Goal: Complete application form

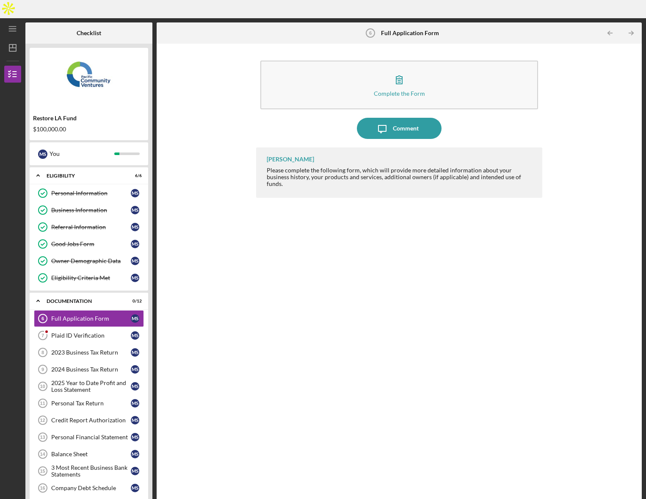
scroll to position [8, 0]
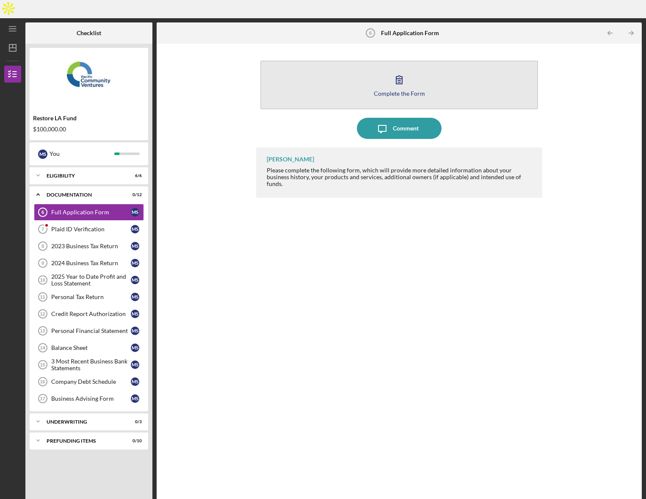
click at [391, 69] on icon "button" at bounding box center [399, 79] width 21 height 21
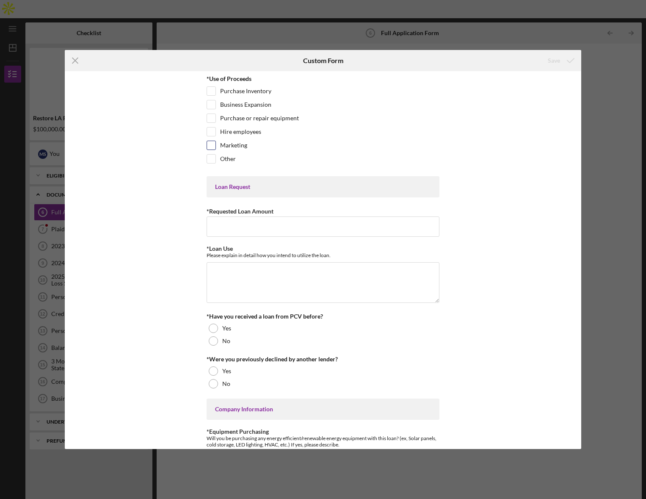
click at [210, 144] on input "Marketing" at bounding box center [211, 145] width 8 height 8
checkbox input "true"
click at [211, 130] on input "Hire employees" at bounding box center [211, 131] width 8 height 8
checkbox input "true"
drag, startPoint x: 210, startPoint y: 105, endPoint x: 205, endPoint y: 118, distance: 13.1
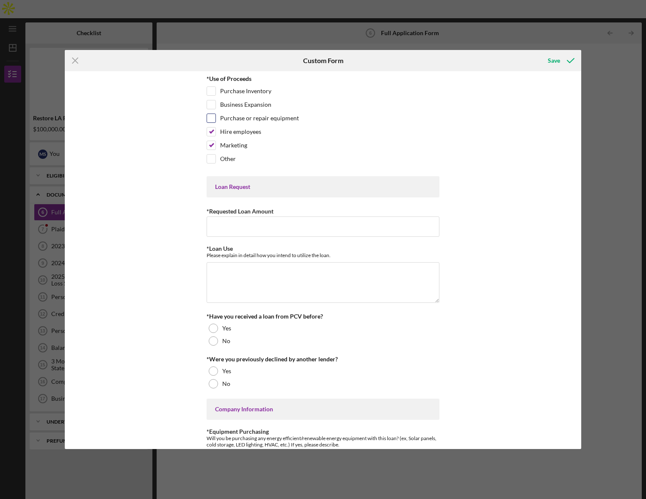
click at [210, 105] on input "Business Expansion" at bounding box center [211, 104] width 8 height 8
checkbox input "true"
click at [254, 227] on input "*Requested Loan Amount" at bounding box center [323, 226] width 233 height 20
type input "$100,000"
click at [286, 285] on textarea "*Loan Use" at bounding box center [323, 282] width 233 height 41
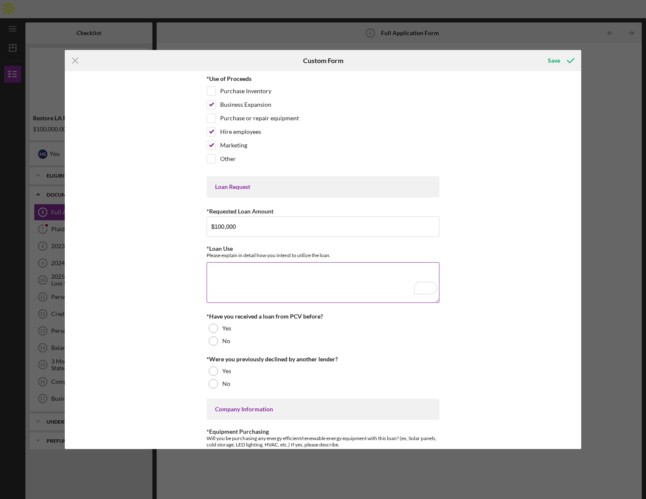
scroll to position [0, 0]
click at [211, 385] on div at bounding box center [213, 382] width 9 height 9
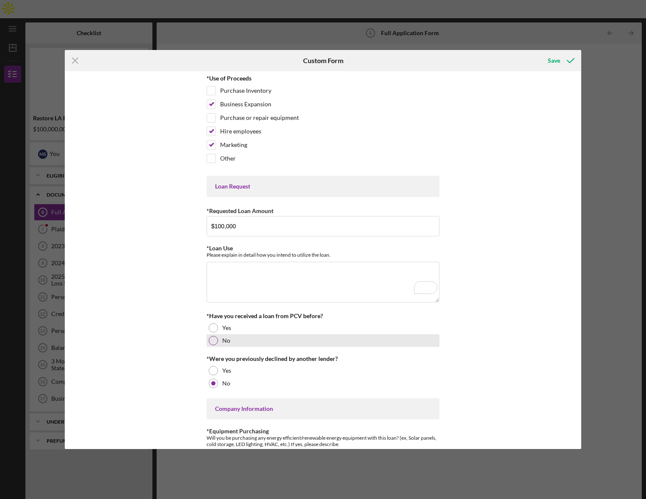
scroll to position [1, 0]
click at [213, 344] on div at bounding box center [213, 339] width 9 height 9
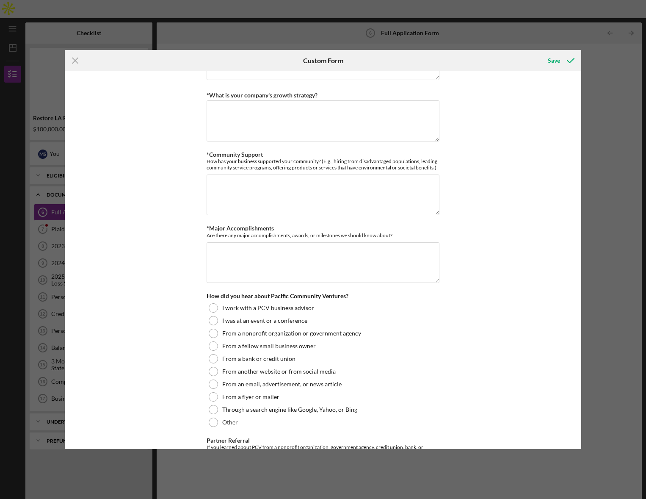
scroll to position [906, 0]
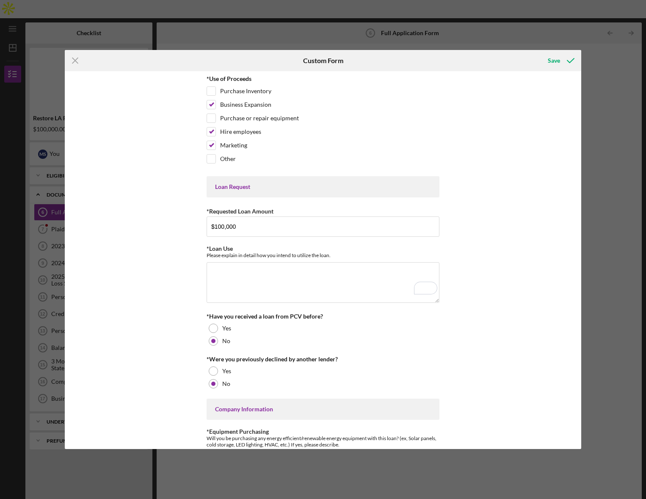
drag, startPoint x: 626, startPoint y: 284, endPoint x: 611, endPoint y: 280, distance: 15.0
click at [615, 281] on div "Icon/Menu Close Custom Form Save *Use of Proceeds Purchase Inventory Business E…" at bounding box center [323, 249] width 646 height 499
click at [70, 56] on icon "Icon/Menu Close" at bounding box center [75, 60] width 21 height 21
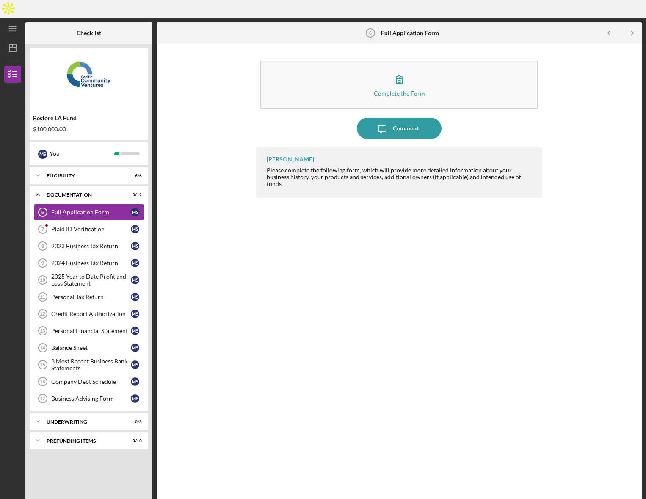
click at [253, 274] on div "Complete the Form Form Icon/Message Comment [PERSON_NAME] Please complete the f…" at bounding box center [399, 278] width 477 height 461
